Goal: Navigation & Orientation: Find specific page/section

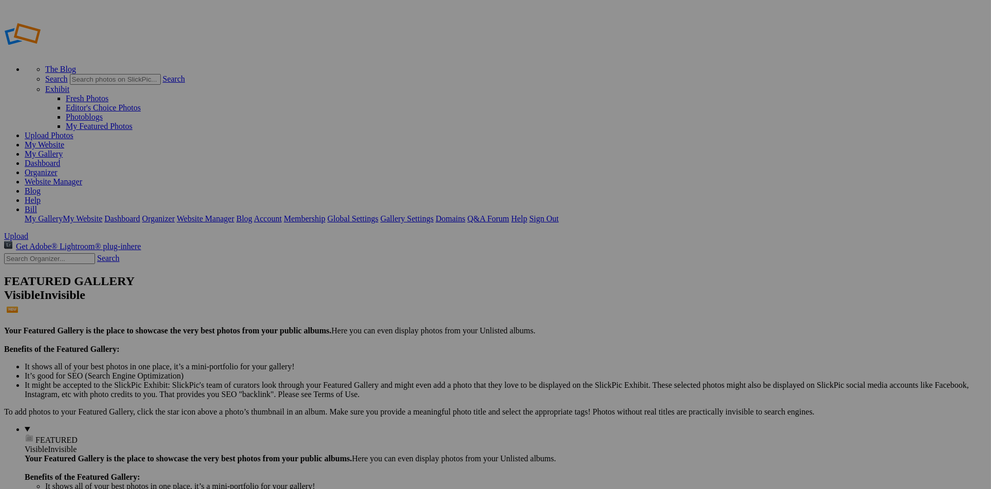
click at [835, 155] on div "View Edit Comments Photo Details" at bounding box center [906, 244] width 185 height 489
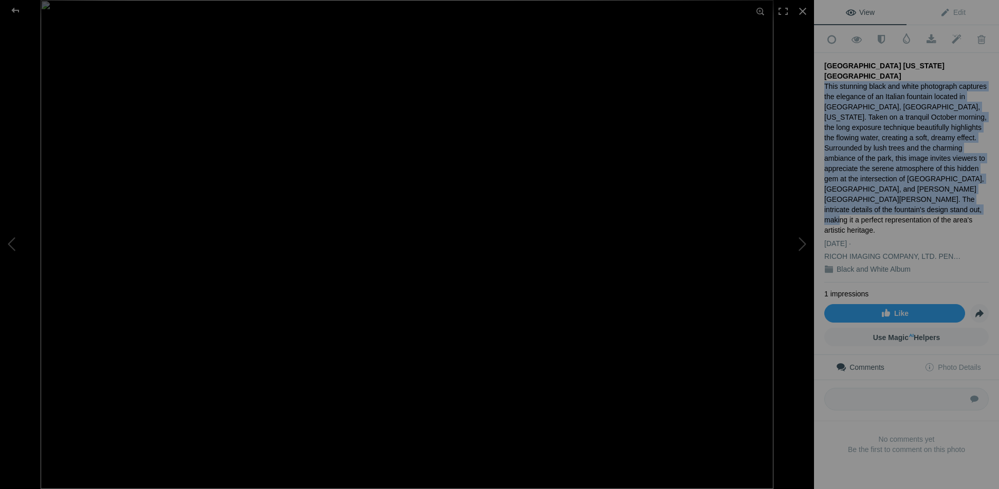
drag, startPoint x: 825, startPoint y: 72, endPoint x: 979, endPoint y: 189, distance: 193.3
click at [979, 189] on div "This stunning black and white photograph captures the elegance of an Italian fo…" at bounding box center [906, 158] width 164 height 154
copy div "This stunning black and white photograph captures the elegance of an Italian fo…"
click at [15, 9] on div at bounding box center [15, 10] width 37 height 21
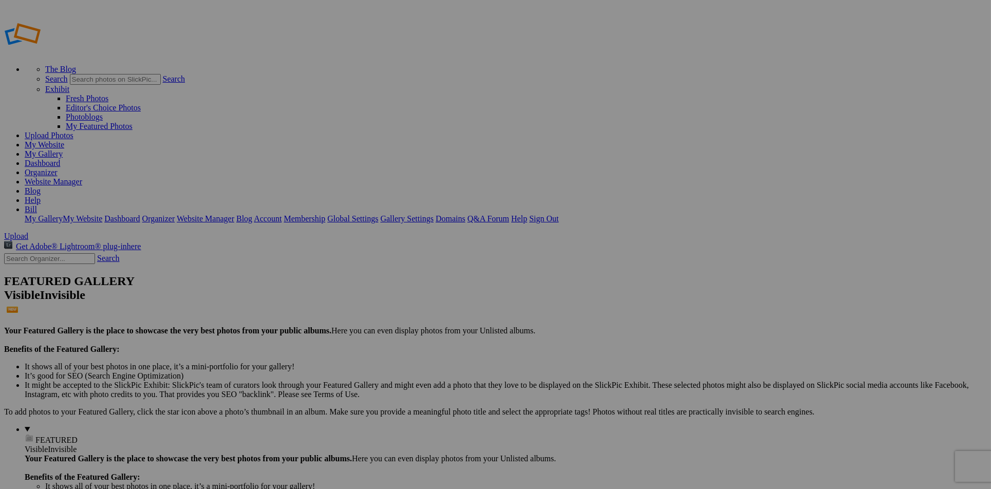
click at [64, 140] on link "My Website" at bounding box center [45, 144] width 40 height 9
click at [69, 85] on link "Exhibit" at bounding box center [57, 89] width 24 height 9
click at [108, 94] on link "Fresh Photos" at bounding box center [87, 98] width 43 height 9
